Goal: Obtain resource: Download file/media

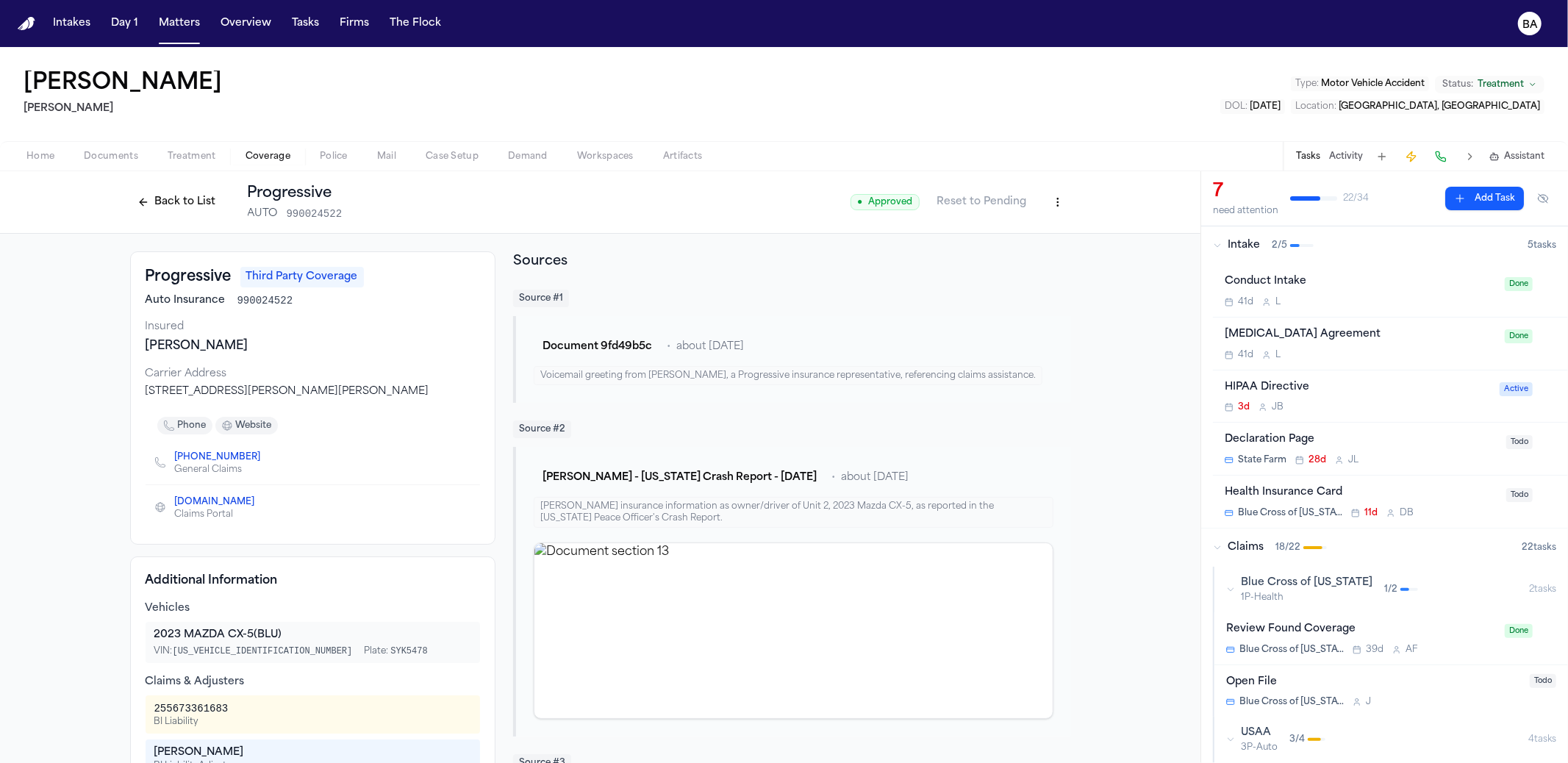
scroll to position [240, 0]
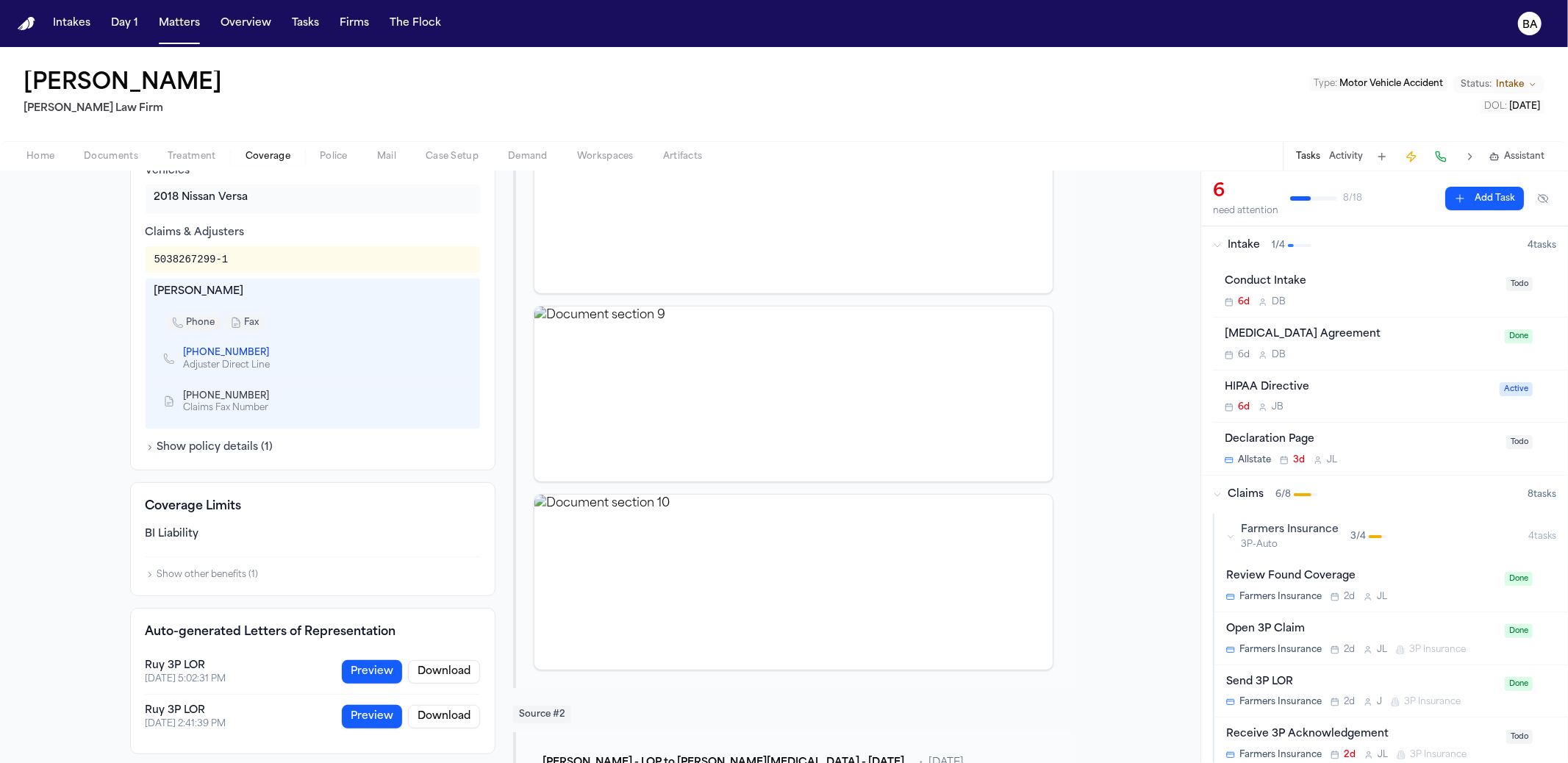
scroll to position [909, 0]
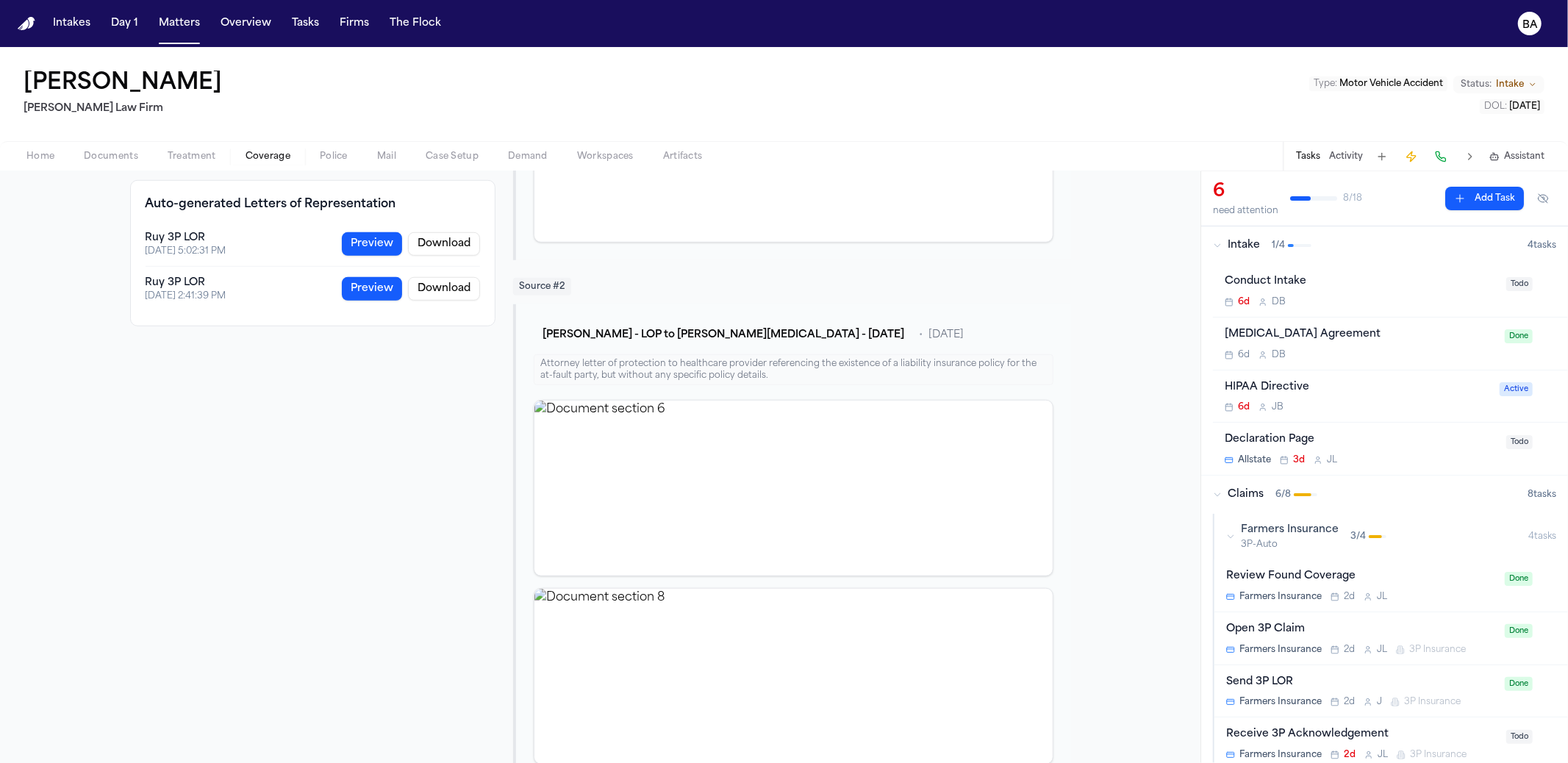
click at [374, 234] on button "Preview" at bounding box center [371, 244] width 60 height 24
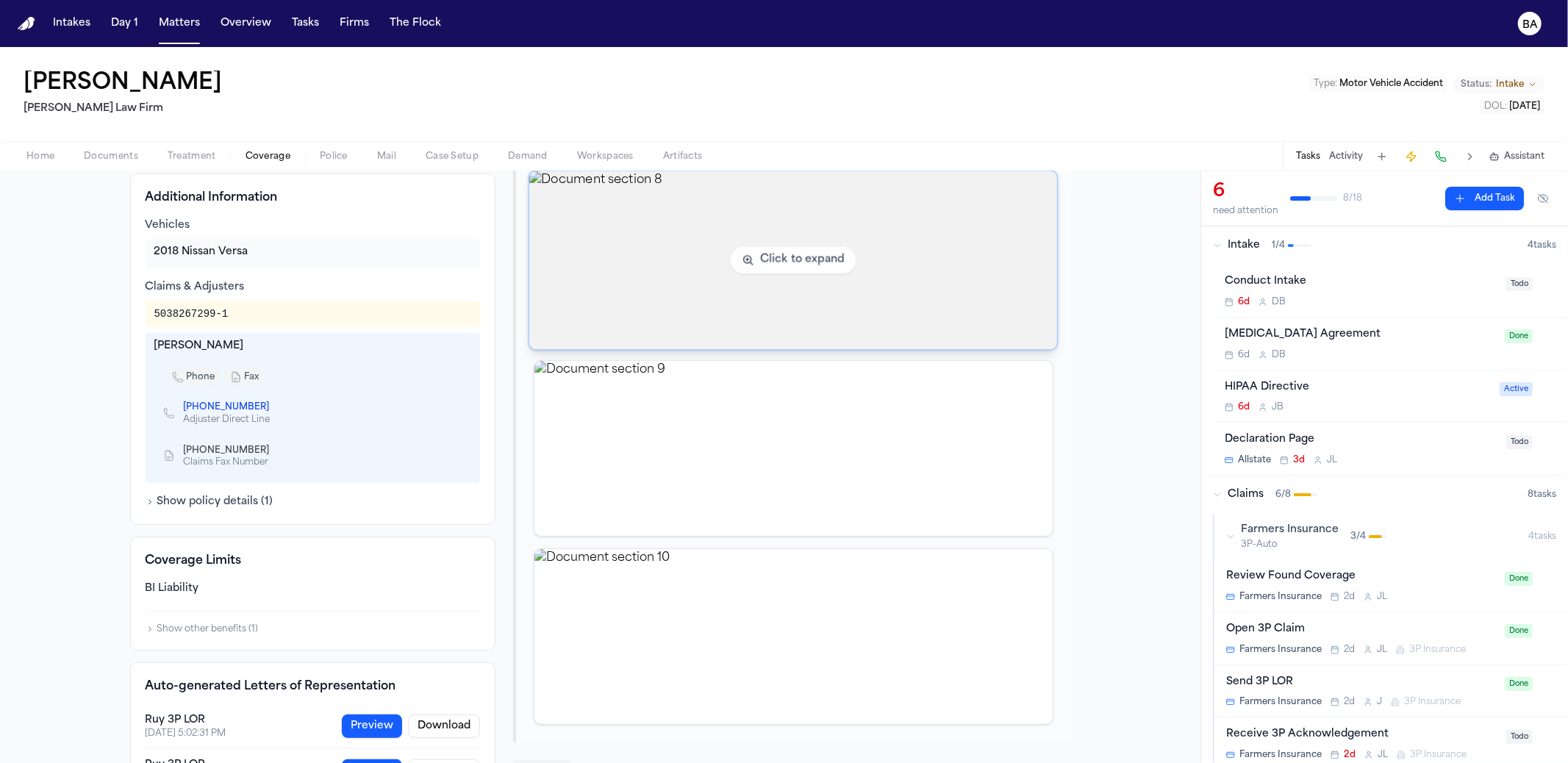
scroll to position [843, 0]
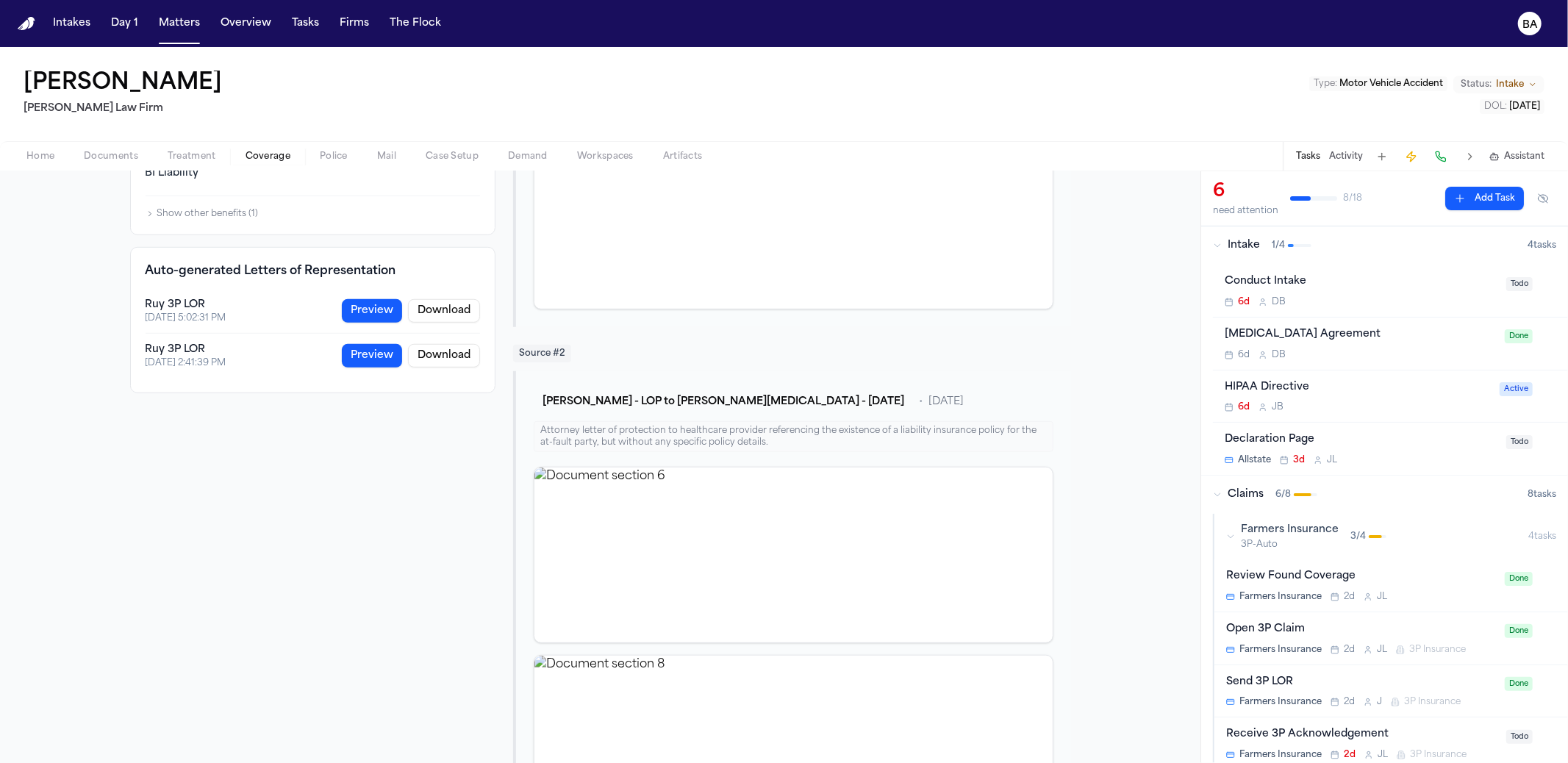
click at [373, 306] on button "Preview" at bounding box center [371, 311] width 60 height 24
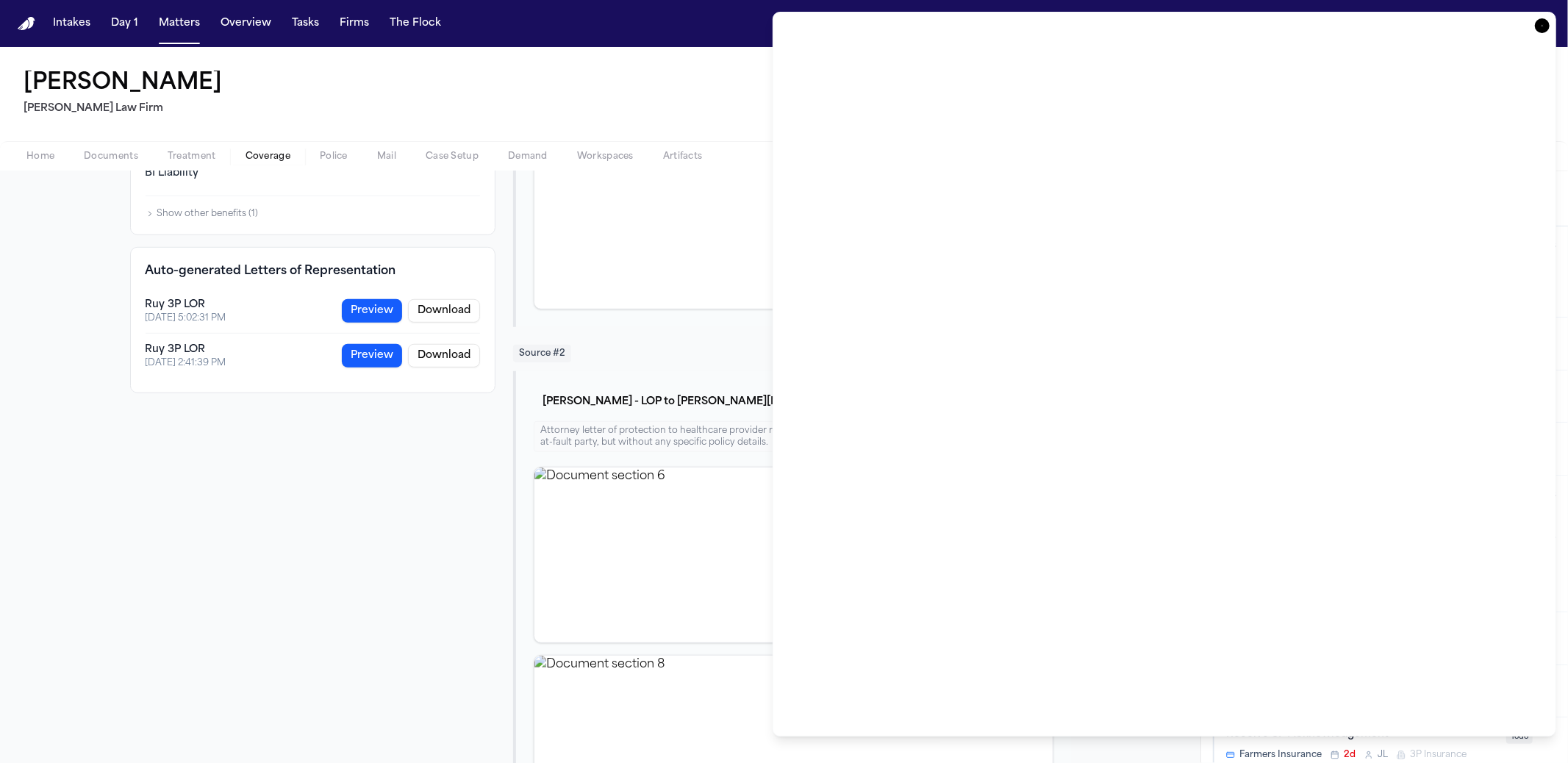
drag, startPoint x: 320, startPoint y: 543, endPoint x: 316, endPoint y: 536, distance: 8.1
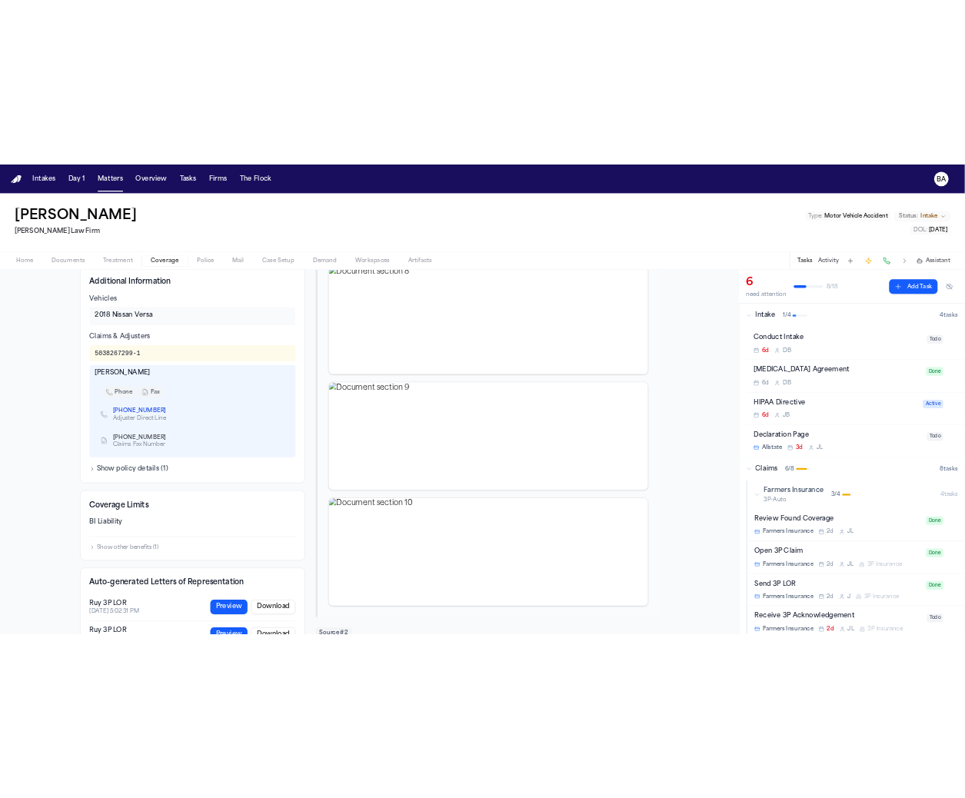
scroll to position [769, 0]
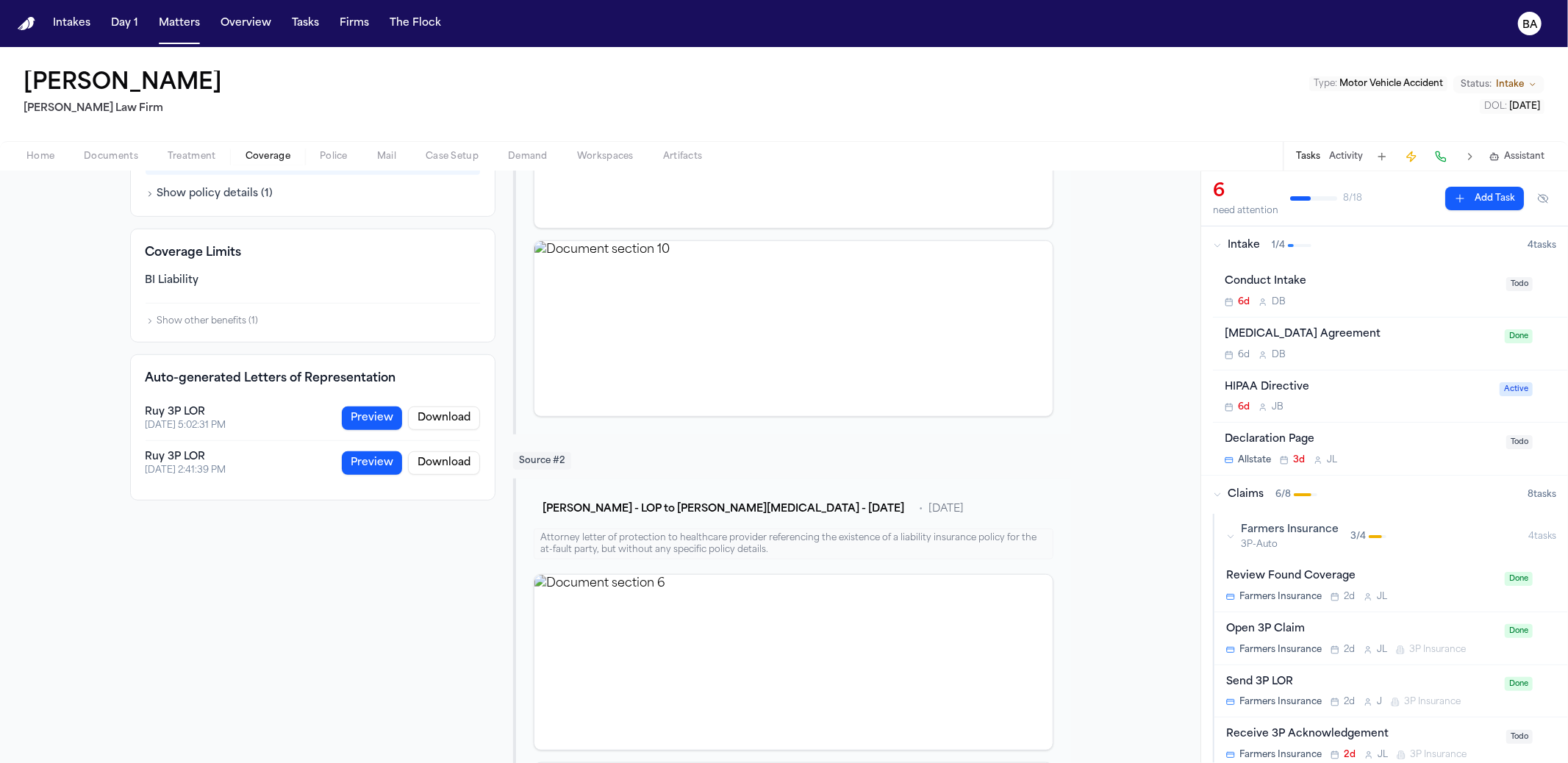
click at [358, 418] on button "Preview" at bounding box center [371, 418] width 60 height 24
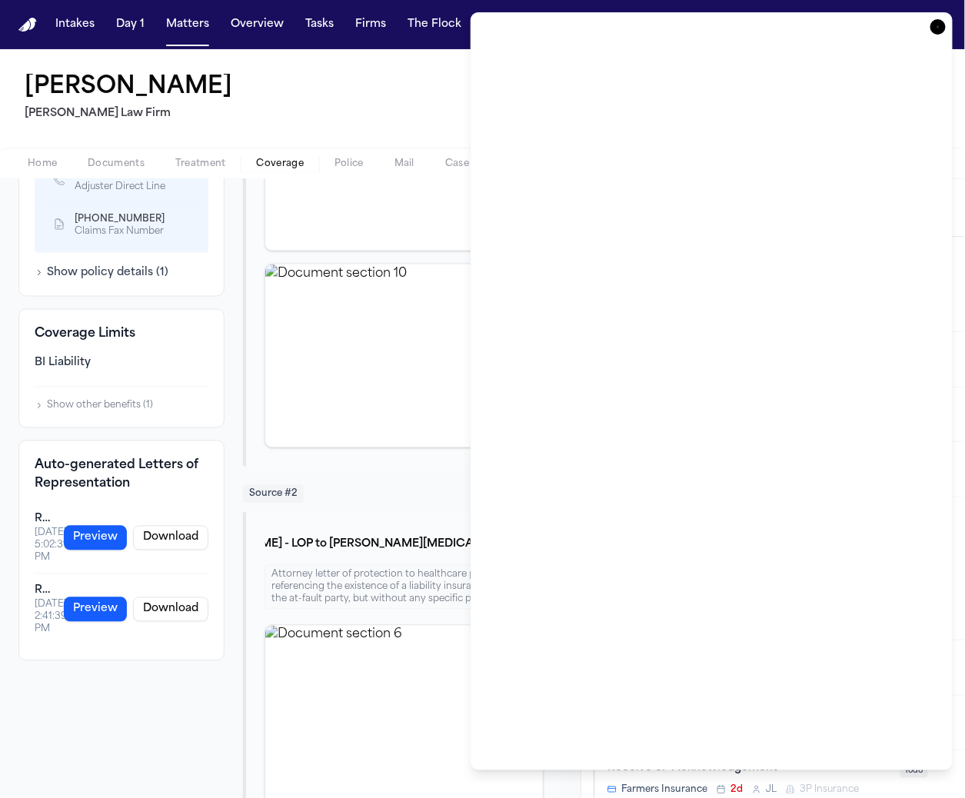
scroll to position [852, 0]
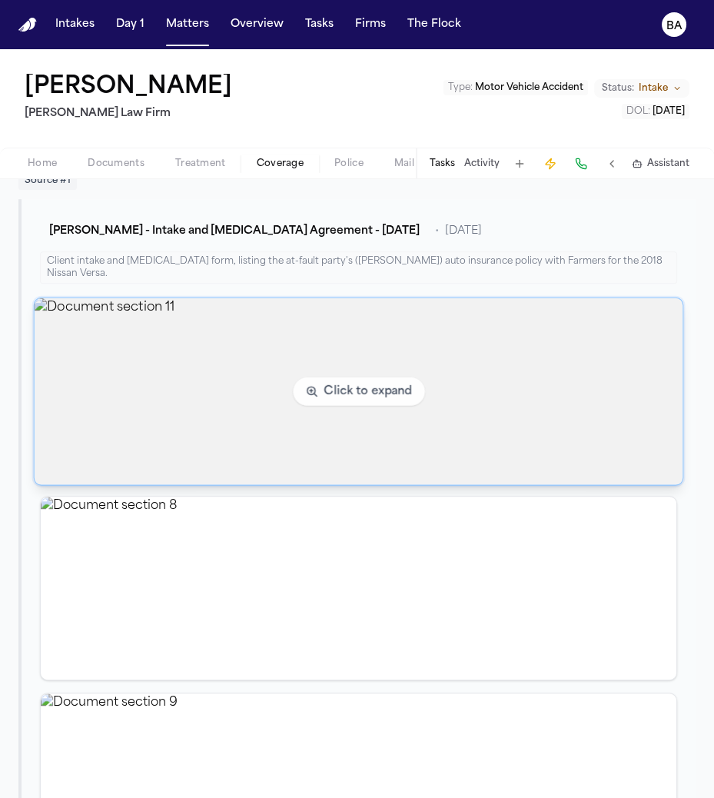
scroll to position [794, 0]
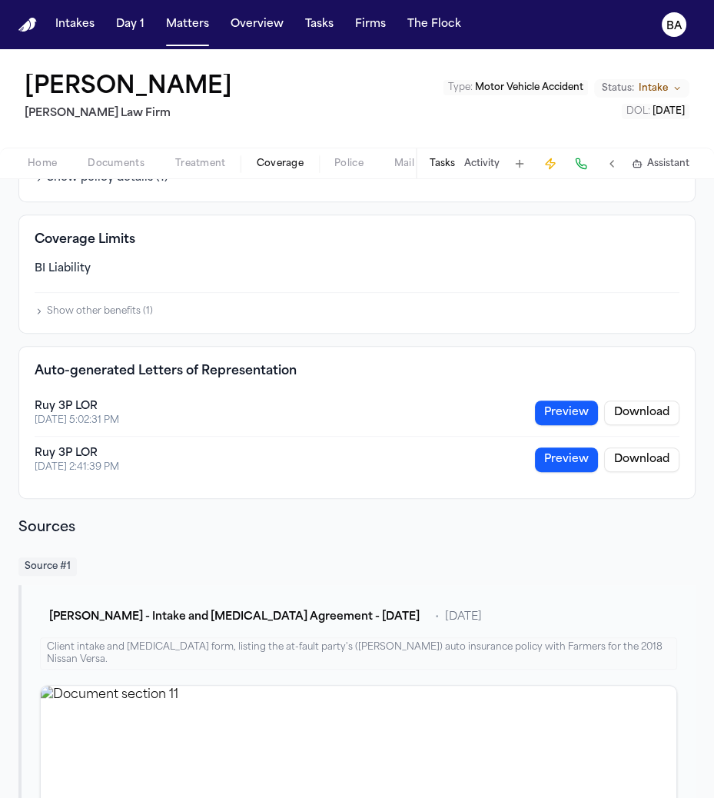
click at [608, 407] on button "Download" at bounding box center [641, 412] width 75 height 25
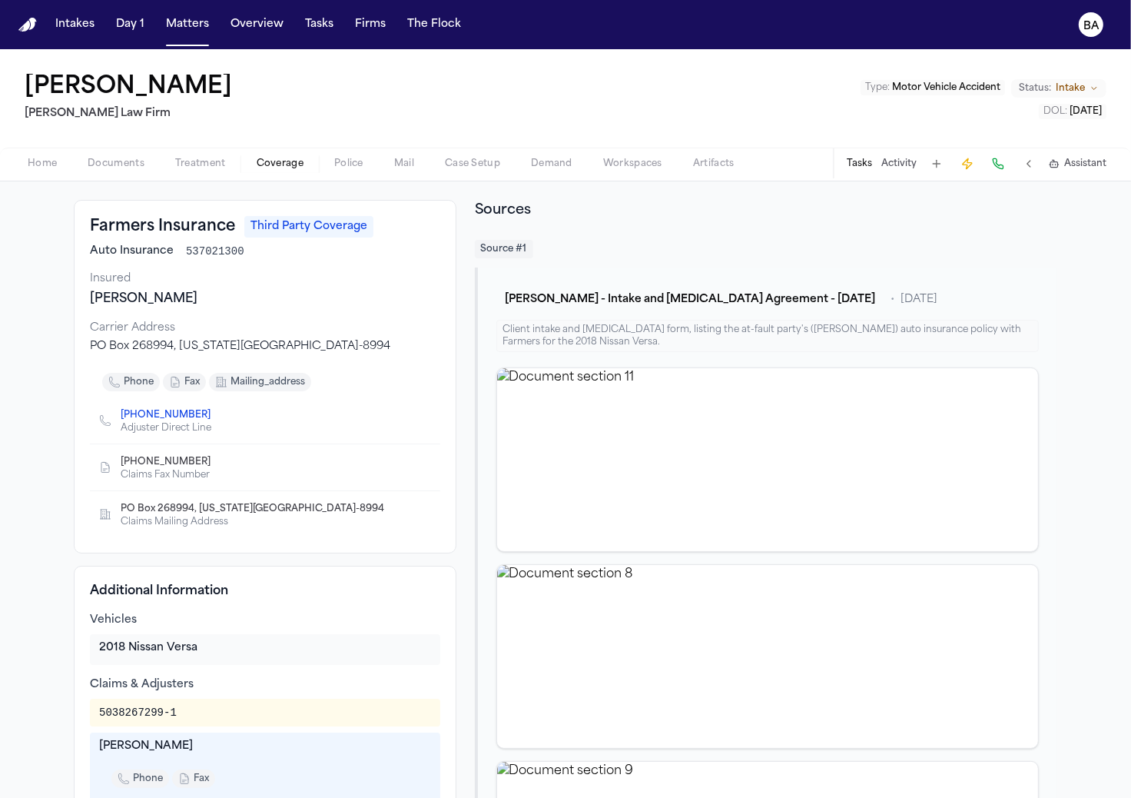
scroll to position [0, 0]
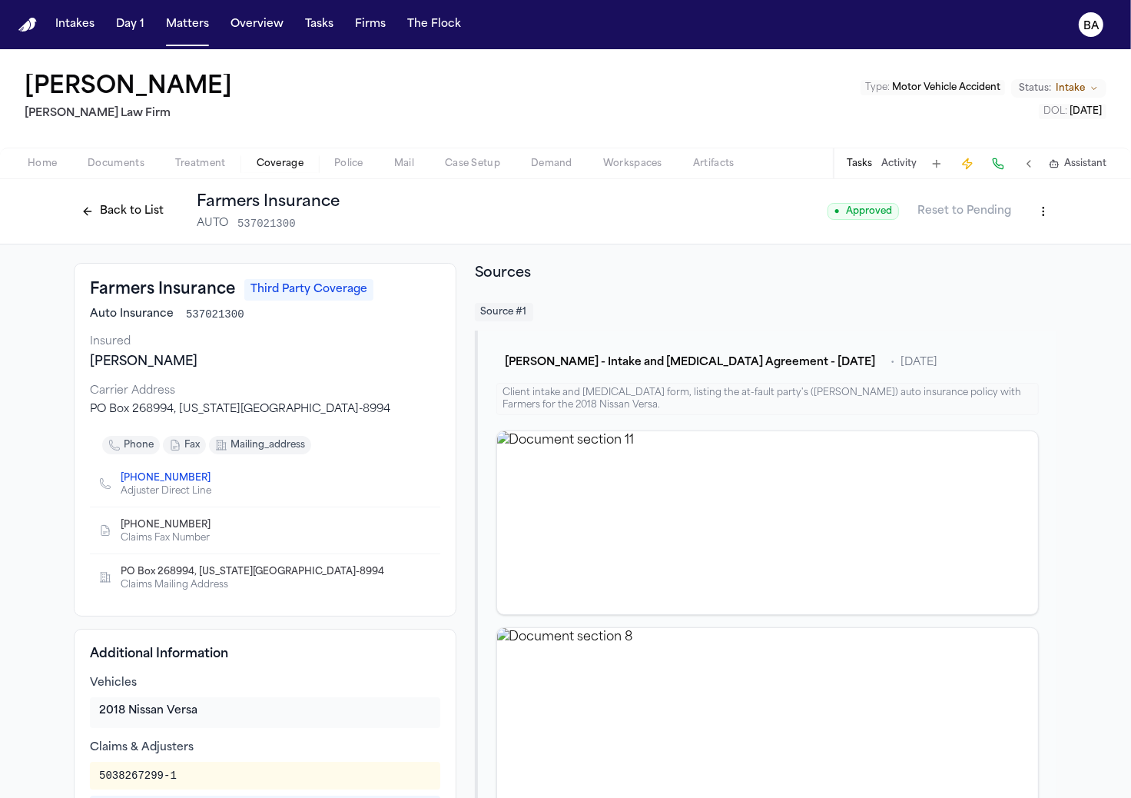
click at [117, 208] on button "Back to List" at bounding box center [123, 211] width 98 height 25
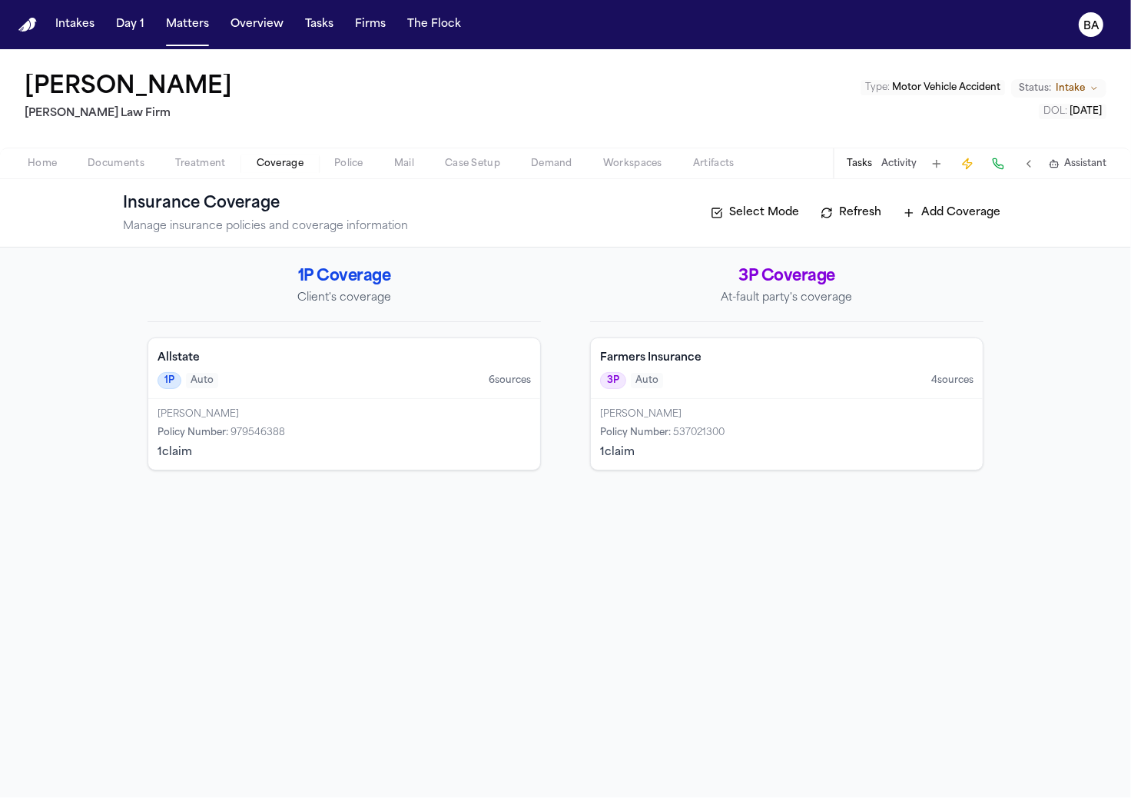
click at [295, 372] on div "1P Auto 6 source s" at bounding box center [345, 380] width 374 height 17
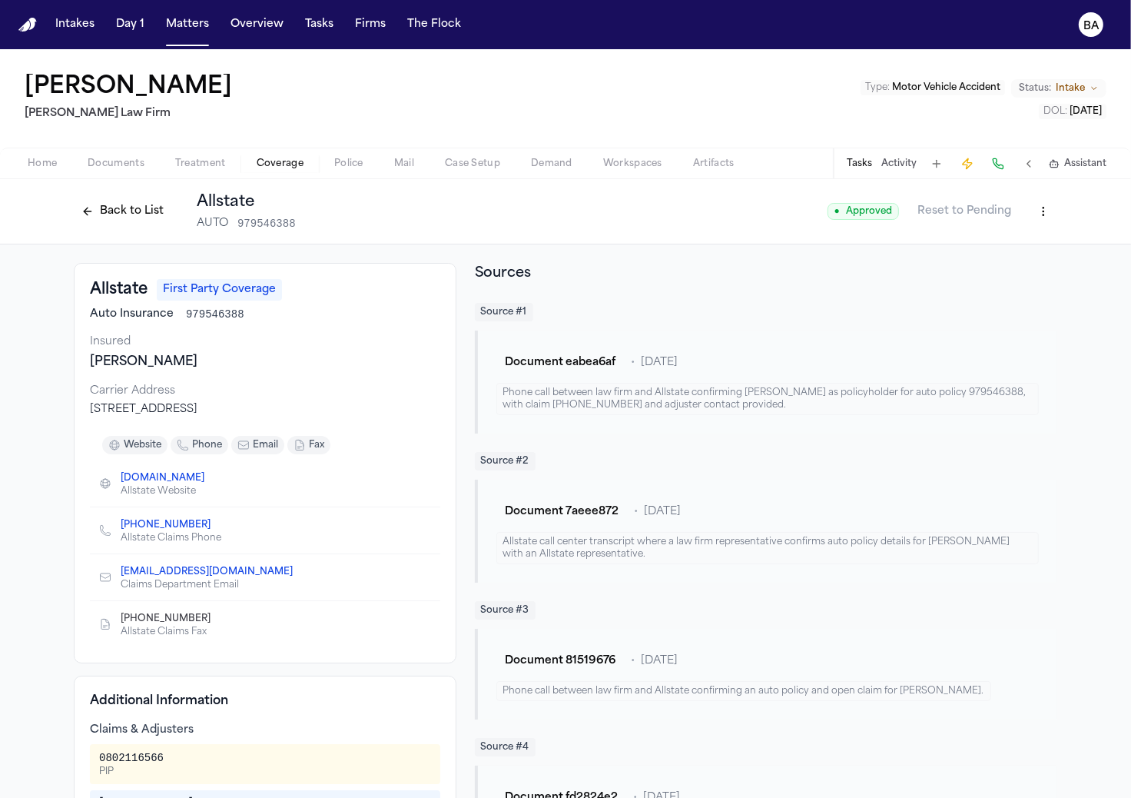
click at [135, 214] on button "Back to List" at bounding box center [123, 211] width 98 height 25
